Goal: Task Accomplishment & Management: Use online tool/utility

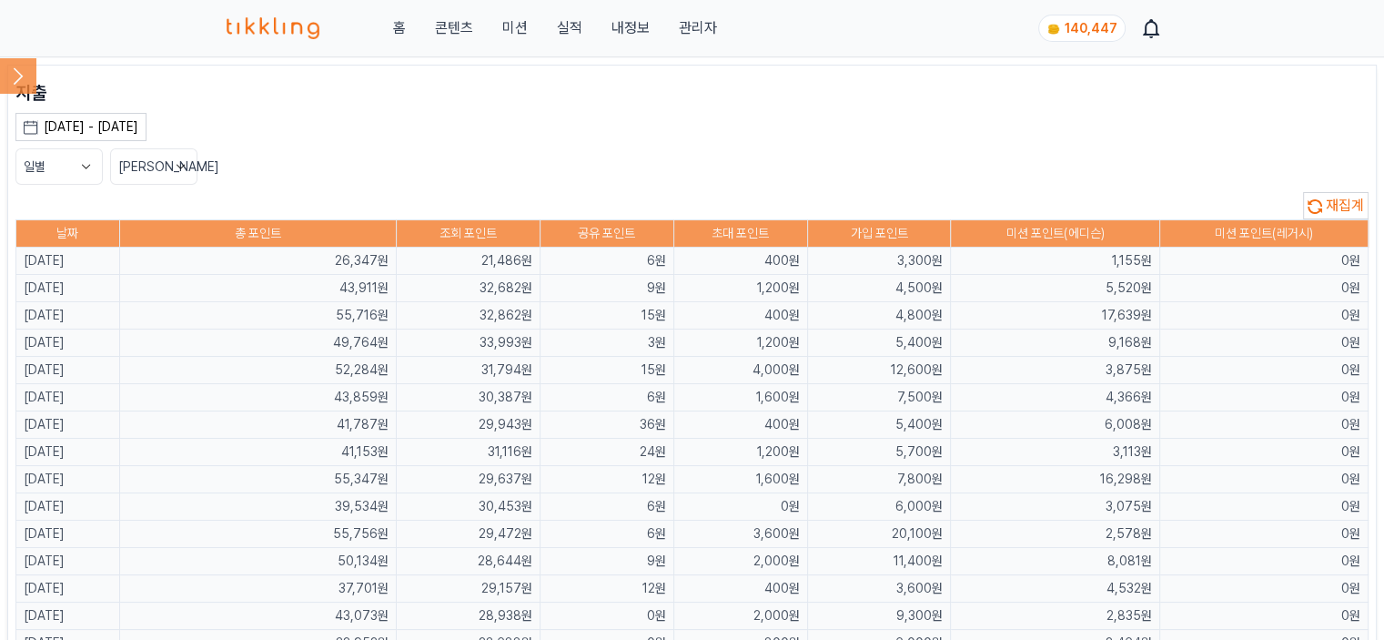
click at [1362, 207] on span "재집계" at bounding box center [1344, 205] width 38 height 17
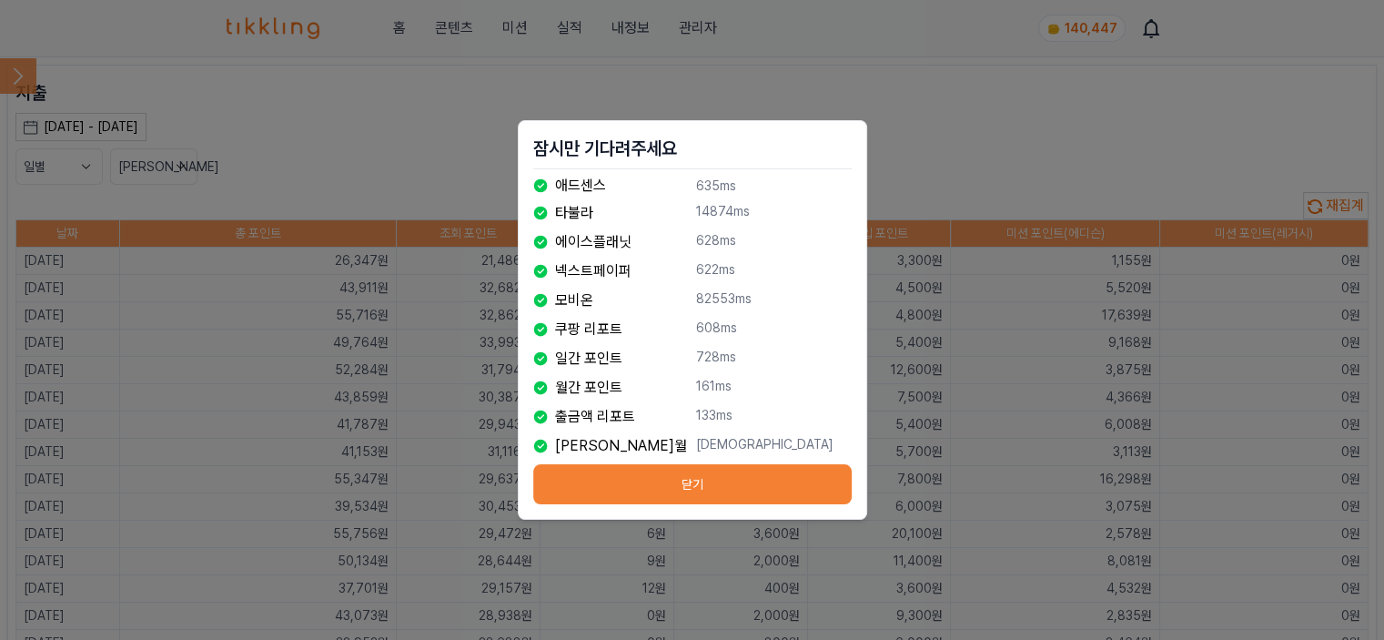
click at [778, 479] on button "닫기" at bounding box center [692, 484] width 318 height 40
